Goal: Task Accomplishment & Management: Use online tool/utility

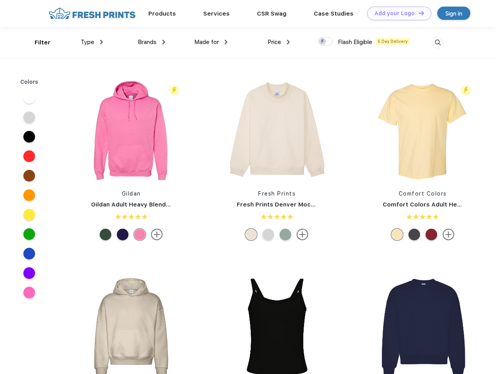
click at [396, 13] on link "Add your Logo Design Tool" at bounding box center [399, 14] width 64 height 14
click at [0, 0] on div "Design Tool" at bounding box center [0, 0] width 0 height 0
click at [418, 13] on link "Add your Logo Design Tool" at bounding box center [399, 14] width 64 height 14
click at [37, 42] on div "Filter" at bounding box center [43, 42] width 16 height 9
click at [92, 42] on span "Type" at bounding box center [88, 42] width 14 height 7
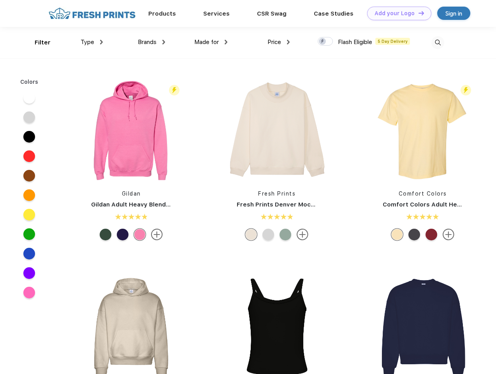
click at [151, 42] on span "Brands" at bounding box center [147, 42] width 19 height 7
click at [211, 42] on span "Made for" at bounding box center [206, 42] width 25 height 7
click at [279, 42] on span "Price" at bounding box center [274, 42] width 14 height 7
click at [326, 42] on div at bounding box center [325, 41] width 15 height 9
click at [323, 42] on input "checkbox" at bounding box center [320, 39] width 5 height 5
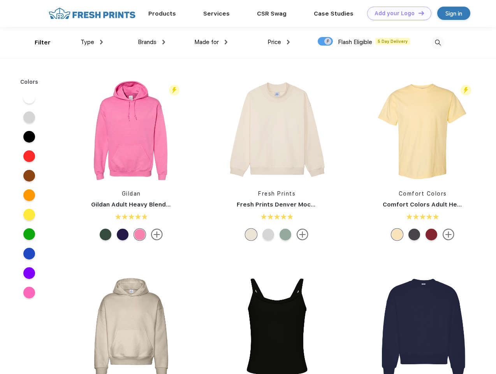
click at [438, 42] on img at bounding box center [437, 42] width 13 height 13
